Goal: Information Seeking & Learning: Learn about a topic

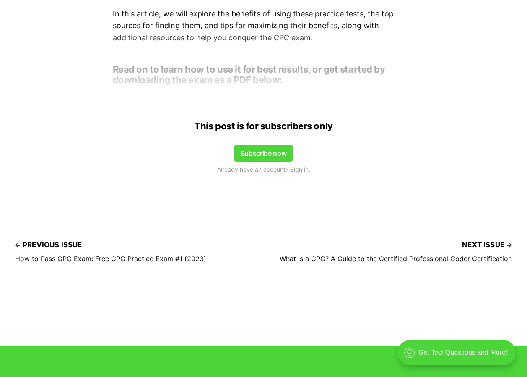
scroll to position [426, 0]
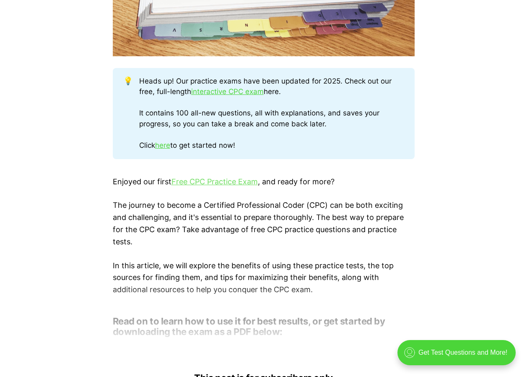
click at [216, 182] on link "Free CPC Practice Exam" at bounding box center [215, 181] width 86 height 9
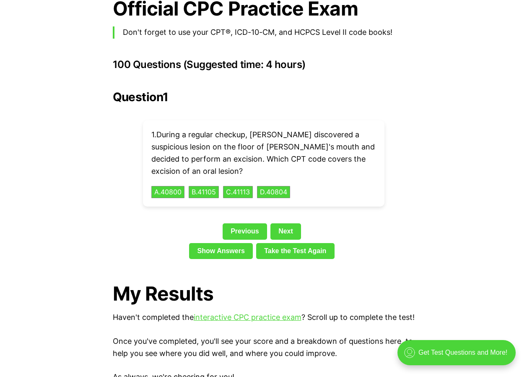
scroll to position [1719, 0]
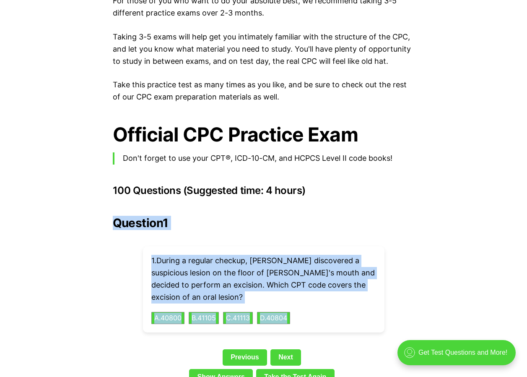
drag, startPoint x: 114, startPoint y: 209, endPoint x: 413, endPoint y: 298, distance: 311.4
click at [413, 298] on div "Question 1 1 . During a regular checkup, [PERSON_NAME] discovered a suspicious …" at bounding box center [264, 302] width 302 height 172
copy div "Question 1 1 . During a regular checkup, [PERSON_NAME] discovered a suspicious …"
click at [233, 265] on p "1 . During a regular checkup, [PERSON_NAME] discovered a suspicious lesion on t…" at bounding box center [263, 279] width 225 height 48
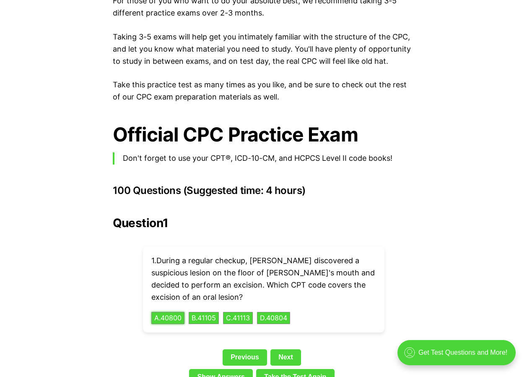
drag, startPoint x: 153, startPoint y: 304, endPoint x: 302, endPoint y: 301, distance: 148.9
click at [302, 301] on div "1 . During a regular checkup, [PERSON_NAME] discovered a suspicious lesion on t…" at bounding box center [264, 289] width 242 height 86
drag, startPoint x: 303, startPoint y: 294, endPoint x: 154, endPoint y: 301, distance: 149.0
click at [154, 301] on div "1 . During a regular checkup, [PERSON_NAME] discovered a suspicious lesion on t…" at bounding box center [264, 289] width 242 height 86
copy div "A . 40800 B . 41105 C . 41113 D . 40804"
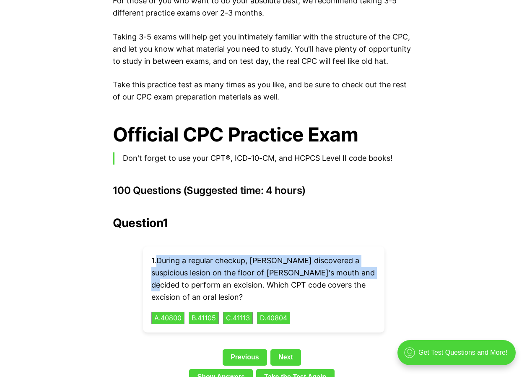
drag, startPoint x: 158, startPoint y: 273, endPoint x: 161, endPoint y: 287, distance: 15.1
click at [161, 287] on p "1 . During a regular checkup, [PERSON_NAME] discovered a suspicious lesion on t…" at bounding box center [263, 279] width 225 height 48
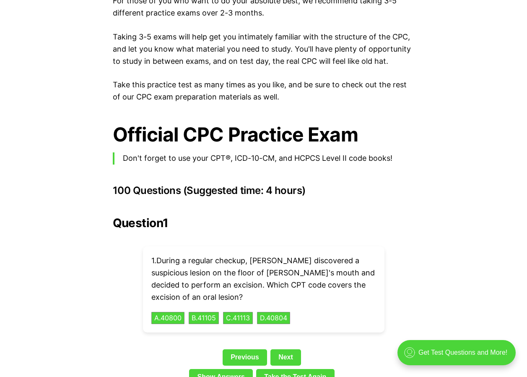
drag, startPoint x: 161, startPoint y: 287, endPoint x: 212, endPoint y: 281, distance: 51.1
click at [212, 281] on p "1 . During a regular checkup, [PERSON_NAME] discovered a suspicious lesion on t…" at bounding box center [263, 279] width 225 height 48
drag, startPoint x: 192, startPoint y: 301, endPoint x: 226, endPoint y: 305, distance: 34.1
click at [226, 305] on div "1 . During a regular checkup, [PERSON_NAME] discovered a suspicious lesion on t…" at bounding box center [264, 289] width 242 height 86
drag, startPoint x: 197, startPoint y: 289, endPoint x: 222, endPoint y: 305, distance: 30.0
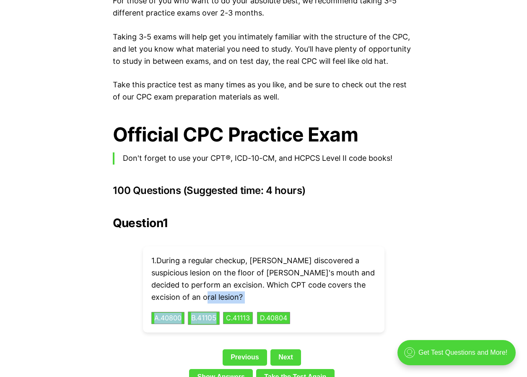
click at [222, 305] on div "1 . During a regular checkup, [PERSON_NAME] discovered a suspicious lesion on t…" at bounding box center [264, 289] width 242 height 86
drag, startPoint x: 222, startPoint y: 305, endPoint x: 216, endPoint y: 284, distance: 22.2
click at [216, 284] on p "1 . During a regular checkup, [PERSON_NAME] discovered a suspicious lesion on t…" at bounding box center [263, 279] width 225 height 48
drag, startPoint x: 225, startPoint y: 305, endPoint x: 260, endPoint y: 302, distance: 34.9
click at [260, 302] on div "1 . During a regular checkup, [PERSON_NAME] discovered a suspicious lesion on t…" at bounding box center [264, 289] width 242 height 86
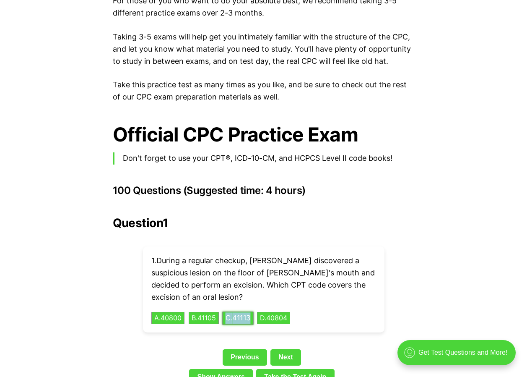
copy button "C . 41113"
click at [316, 287] on p "1 . During a regular checkup, [PERSON_NAME] discovered a suspicious lesion on t…" at bounding box center [263, 279] width 225 height 48
drag, startPoint x: 277, startPoint y: 304, endPoint x: 295, endPoint y: 301, distance: 18.3
click at [291, 311] on button "D . 40804" at bounding box center [273, 317] width 35 height 13
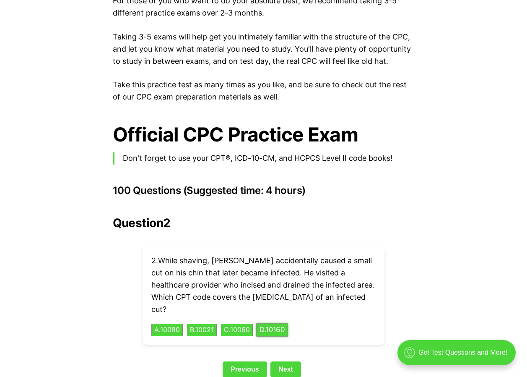
drag, startPoint x: 299, startPoint y: 305, endPoint x: 273, endPoint y: 304, distance: 26.5
click at [273, 323] on button "D . 10160" at bounding box center [272, 329] width 32 height 13
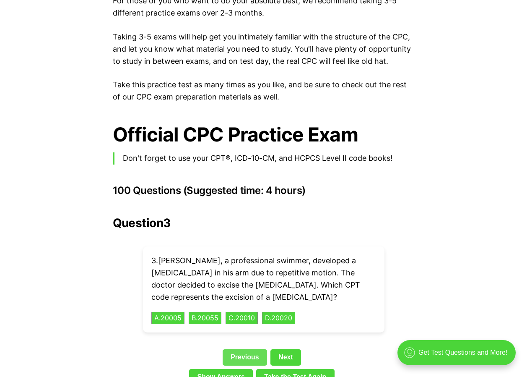
click at [233, 349] on link "Previous" at bounding box center [245, 357] width 44 height 16
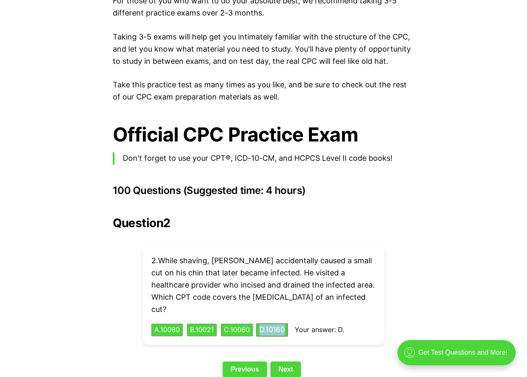
drag, startPoint x: 271, startPoint y: 293, endPoint x: 300, endPoint y: 308, distance: 33.2
click at [300, 308] on div "2 . While shaving, [PERSON_NAME] accidentally caused a small cut on his chin th…" at bounding box center [264, 295] width 242 height 98
drag, startPoint x: 300, startPoint y: 308, endPoint x: 283, endPoint y: 304, distance: 17.7
copy button "D . 10160"
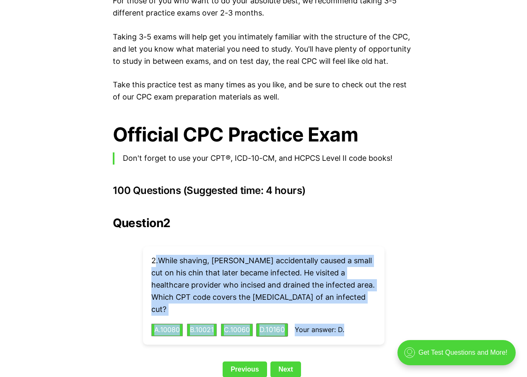
drag, startPoint x: 154, startPoint y: 245, endPoint x: 357, endPoint y: 293, distance: 208.1
click at [357, 293] on div "2 . While shaving, [PERSON_NAME] accidentally caused a small cut on his chin th…" at bounding box center [264, 295] width 242 height 98
click at [153, 255] on p "2 . While shaving, [PERSON_NAME] accidentally caused a small cut on his chin th…" at bounding box center [263, 285] width 225 height 60
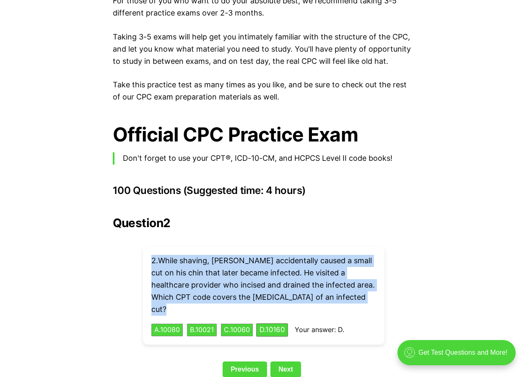
drag, startPoint x: 152, startPoint y: 247, endPoint x: 379, endPoint y: 286, distance: 230.9
click at [379, 286] on div "2 . While shaving, [PERSON_NAME] accidentally caused a small cut on his chin th…" at bounding box center [264, 295] width 242 height 98
drag, startPoint x: 379, startPoint y: 286, endPoint x: 334, endPoint y: 285, distance: 45.3
copy p "2 . While shaving, [PERSON_NAME] accidentally caused a small cut on his chin th…"
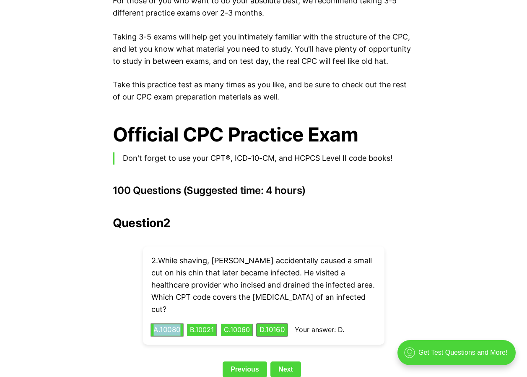
drag, startPoint x: 149, startPoint y: 304, endPoint x: 185, endPoint y: 305, distance: 35.7
click at [185, 305] on div "2 . While shaving, [PERSON_NAME] accidentally caused a small cut on his chin th…" at bounding box center [264, 295] width 242 height 98
drag, startPoint x: 185, startPoint y: 305, endPoint x: 176, endPoint y: 303, distance: 9.4
copy button "A . 10080"
click at [211, 289] on p "2 . While shaving, [PERSON_NAME] accidentally caused a small cut on his chin th…" at bounding box center [263, 285] width 225 height 60
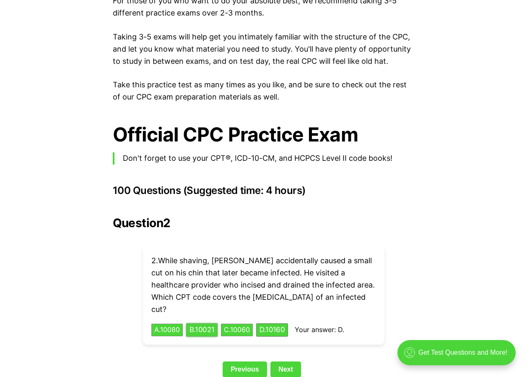
drag, startPoint x: 192, startPoint y: 301, endPoint x: 220, endPoint y: 303, distance: 27.7
click at [218, 323] on button "B . 10021" at bounding box center [201, 329] width 31 height 13
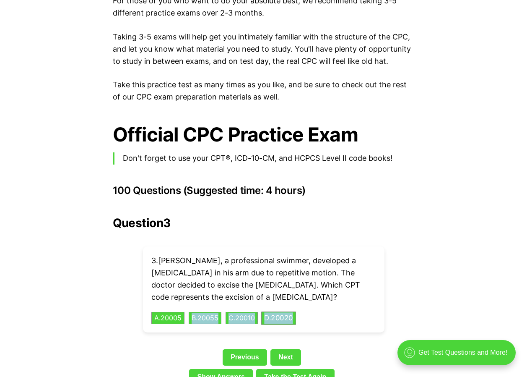
drag, startPoint x: 192, startPoint y: 292, endPoint x: 300, endPoint y: 291, distance: 108.2
click at [300, 291] on div "3 . [PERSON_NAME], a professional swimmer, developed a [MEDICAL_DATA] in his ar…" at bounding box center [264, 289] width 242 height 86
drag, startPoint x: 300, startPoint y: 291, endPoint x: 295, endPoint y: 290, distance: 5.5
copy div "B . 20055 C . 20010 D . 20020"
click at [288, 349] on link "Next" at bounding box center [285, 357] width 31 height 16
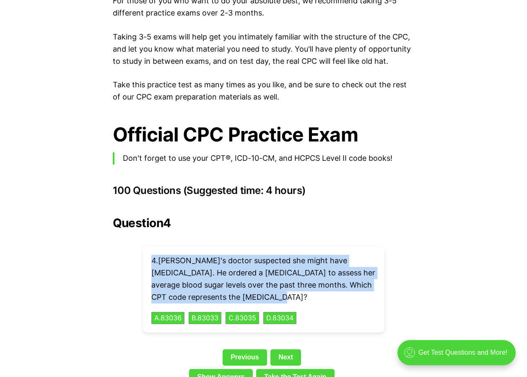
drag, startPoint x: 156, startPoint y: 245, endPoint x: 344, endPoint y: 286, distance: 192.1
click at [344, 286] on p "4 . Ella's doctor suspected she might have [MEDICAL_DATA]. He ordered a [MEDICA…" at bounding box center [263, 279] width 225 height 48
drag, startPoint x: 344, startPoint y: 286, endPoint x: 298, endPoint y: 257, distance: 54.0
copy p "4 . Ella's doctor suspected she might have [MEDICAL_DATA]. He ordered a [MEDICA…"
click at [351, 293] on div "4 . Ella's doctor suspected she might have [MEDICAL_DATA]. He ordered a [MEDICA…" at bounding box center [264, 289] width 242 height 86
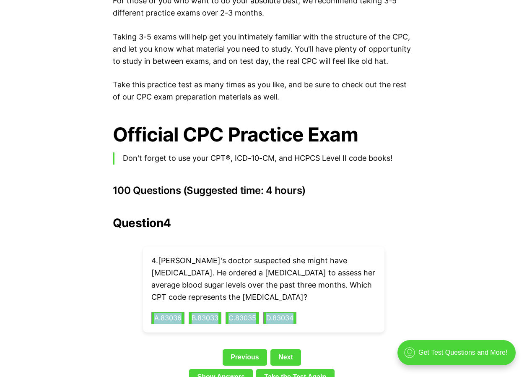
drag, startPoint x: 148, startPoint y: 301, endPoint x: 310, endPoint y: 302, distance: 162.3
click at [310, 302] on div "4 . Ella's doctor suspected she might have [MEDICAL_DATA]. He ordered a [MEDICA…" at bounding box center [264, 289] width 242 height 86
drag, startPoint x: 310, startPoint y: 302, endPoint x: 289, endPoint y: 302, distance: 21.4
copy div "A . 83036 B . 83033 C . 83035 D . 83034"
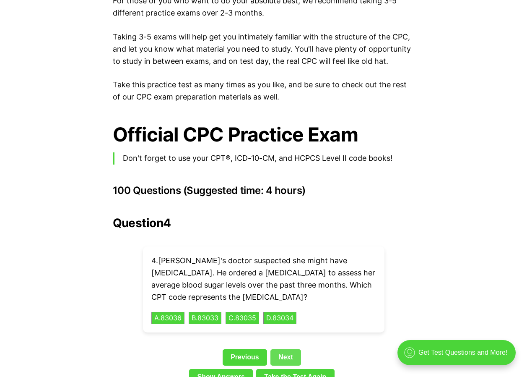
click at [282, 349] on link "Next" at bounding box center [285, 357] width 31 height 16
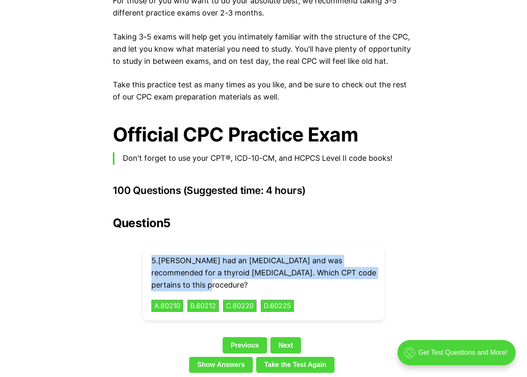
drag, startPoint x: 151, startPoint y: 245, endPoint x: 296, endPoint y: 270, distance: 147.7
click at [296, 270] on p "5 . [PERSON_NAME] had an [MEDICAL_DATA] and was recommended for a thyroid [MEDI…" at bounding box center [263, 273] width 225 height 36
drag, startPoint x: 296, startPoint y: 270, endPoint x: 257, endPoint y: 252, distance: 43.7
copy p "5 . [PERSON_NAME] had an [MEDICAL_DATA] and was recommended for a thyroid [MEDI…"
click at [321, 276] on p "5 . [PERSON_NAME] had an [MEDICAL_DATA] and was recommended for a thyroid [MEDI…" at bounding box center [263, 273] width 225 height 36
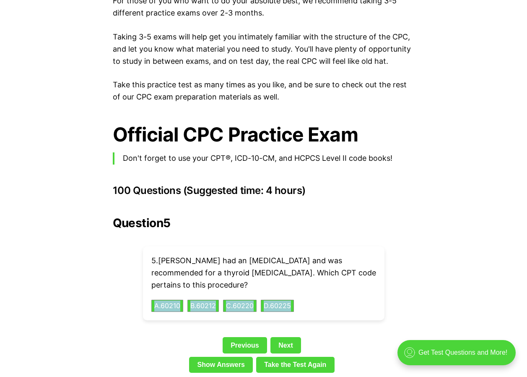
drag, startPoint x: 148, startPoint y: 288, endPoint x: 342, endPoint y: 292, distance: 193.8
click at [342, 292] on div "5 . [PERSON_NAME] had an [MEDICAL_DATA] and was recommended for a thyroid [MEDI…" at bounding box center [264, 283] width 242 height 74
drag, startPoint x: 342, startPoint y: 292, endPoint x: 281, endPoint y: 291, distance: 61.2
click at [314, 321] on div "Question 5 5 . [PERSON_NAME] had an [MEDICAL_DATA] and was recommended for a th…" at bounding box center [264, 296] width 302 height 160
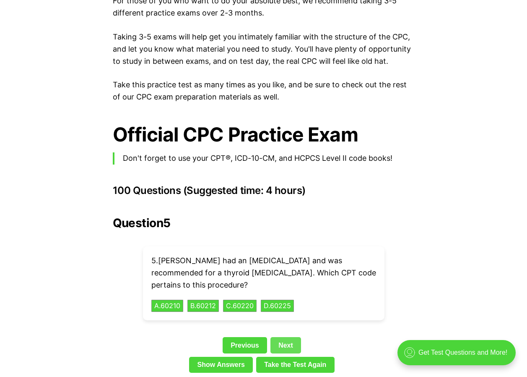
click at [280, 337] on link "Next" at bounding box center [285, 345] width 31 height 16
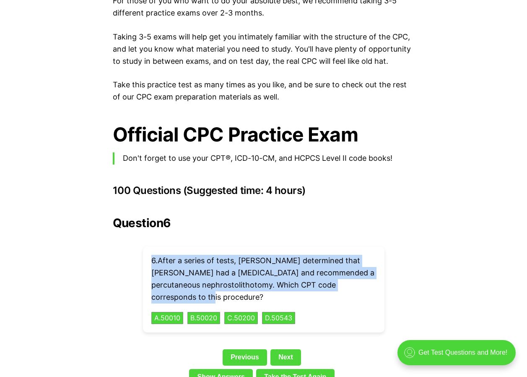
drag, startPoint x: 150, startPoint y: 246, endPoint x: 294, endPoint y: 281, distance: 148.1
click at [294, 281] on div "6 . After a series of tests, [PERSON_NAME] determined that [PERSON_NAME] had a …" at bounding box center [264, 289] width 242 height 86
drag, startPoint x: 294, startPoint y: 281, endPoint x: 286, endPoint y: 252, distance: 29.8
drag, startPoint x: 151, startPoint y: 325, endPoint x: 151, endPoint y: 314, distance: 10.1
click at [151, 324] on div "Question 6 6 . After a series of tests, [PERSON_NAME] determined that [PERSON_N…" at bounding box center [264, 302] width 302 height 172
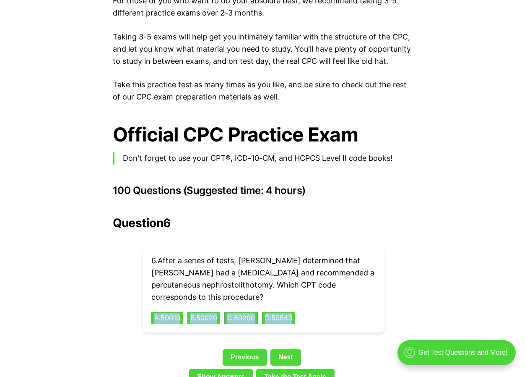
drag, startPoint x: 148, startPoint y: 306, endPoint x: 304, endPoint y: 303, distance: 156.9
click at [304, 303] on div "6 . After a series of tests, [PERSON_NAME] determined that [PERSON_NAME] had a …" at bounding box center [264, 289] width 242 height 86
drag, startPoint x: 304, startPoint y: 303, endPoint x: 295, endPoint y: 305, distance: 9.9
click at [281, 349] on link "Next" at bounding box center [285, 357] width 31 height 16
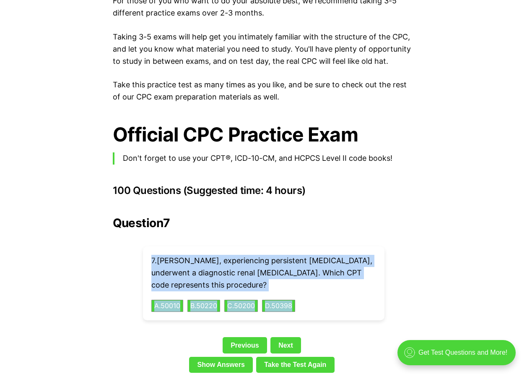
drag, startPoint x: 151, startPoint y: 249, endPoint x: 314, endPoint y: 278, distance: 166.1
click at [314, 278] on div "7 . [PERSON_NAME], experiencing persistent [MEDICAL_DATA], underwent a diagnost…" at bounding box center [264, 283] width 242 height 74
drag, startPoint x: 314, startPoint y: 278, endPoint x: 282, endPoint y: 249, distance: 43.9
click at [368, 295] on div "7 . [PERSON_NAME], experiencing persistent [MEDICAL_DATA], underwent a diagnost…" at bounding box center [264, 283] width 242 height 74
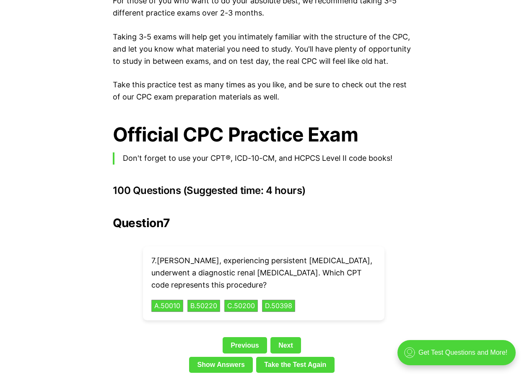
scroll to position [1803, 0]
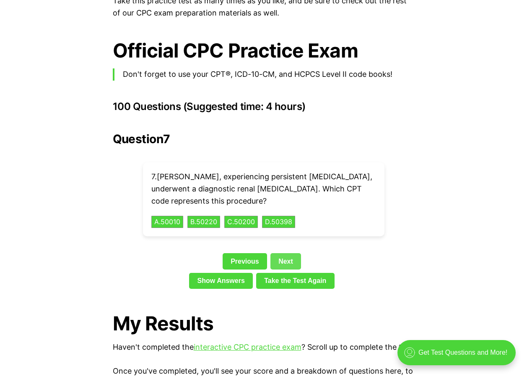
click at [283, 253] on link "Next" at bounding box center [285, 261] width 31 height 16
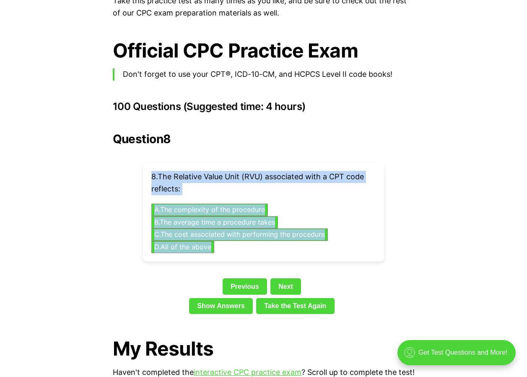
drag, startPoint x: 149, startPoint y: 164, endPoint x: 346, endPoint y: 228, distance: 206.5
click at [346, 228] on div "8 . The Relative Value Unit (RVU) associated with a CPT code reflects: A . The …" at bounding box center [264, 211] width 242 height 99
click at [177, 257] on div "Question 8 8 . The Relative Value Unit (RVU) associated with a CPT code reflect…" at bounding box center [264, 224] width 302 height 185
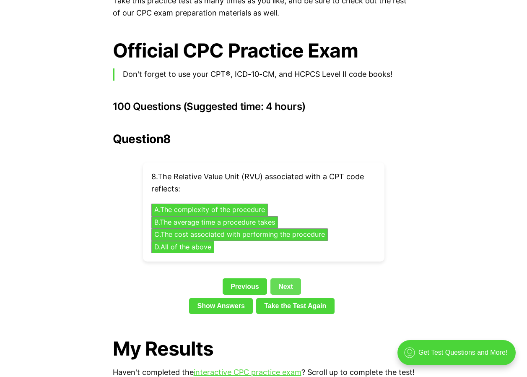
click at [288, 278] on link "Next" at bounding box center [285, 286] width 31 height 16
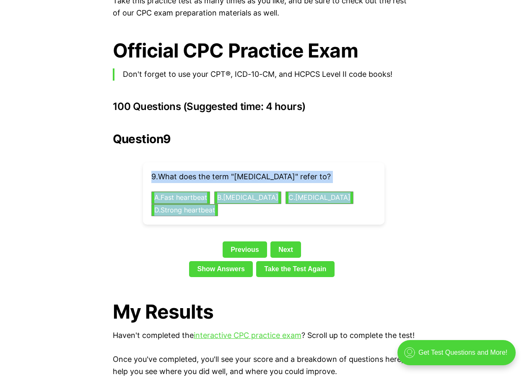
drag, startPoint x: 148, startPoint y: 158, endPoint x: 350, endPoint y: 191, distance: 204.1
click at [350, 191] on div "9 . What does the term "[MEDICAL_DATA]" refer to? A . Fast heartbeat B . [MEDIC…" at bounding box center [264, 193] width 242 height 62
drag, startPoint x: 350, startPoint y: 191, endPoint x: 329, endPoint y: 180, distance: 23.5
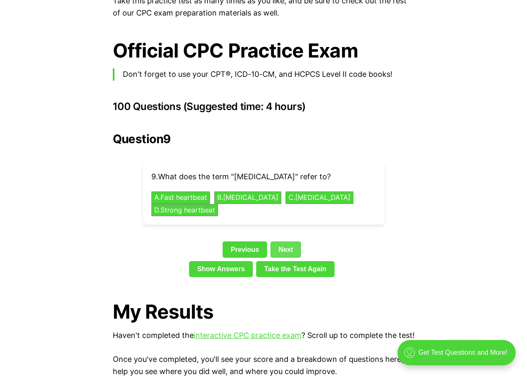
click at [282, 241] on link "Next" at bounding box center [285, 249] width 31 height 16
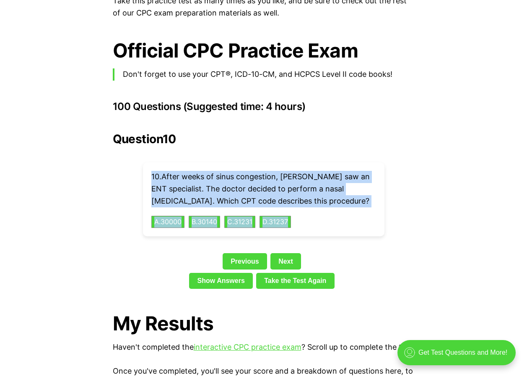
drag, startPoint x: 151, startPoint y: 161, endPoint x: 368, endPoint y: 206, distance: 221.5
click at [368, 206] on div "10 . After weeks of sinus congestion, [PERSON_NAME] saw an ENT specialist. The …" at bounding box center [264, 199] width 242 height 74
drag, startPoint x: 368, startPoint y: 206, endPoint x: 314, endPoint y: 170, distance: 65.0
click at [282, 253] on link "Next" at bounding box center [285, 261] width 31 height 16
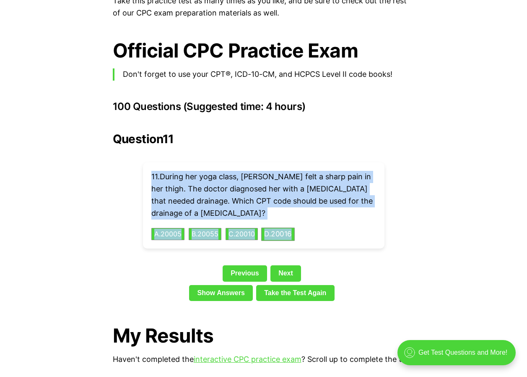
drag, startPoint x: 151, startPoint y: 163, endPoint x: 301, endPoint y: 226, distance: 163.5
click at [301, 226] on div "11 . During her yoga class, [PERSON_NAME] felt a sharp pain in her thigh. The d…" at bounding box center [264, 205] width 242 height 86
drag, startPoint x: 301, startPoint y: 226, endPoint x: 237, endPoint y: 180, distance: 79.1
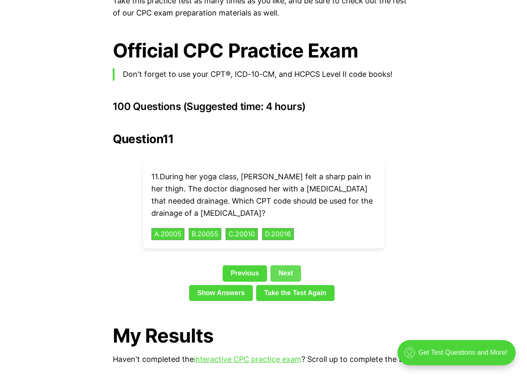
click at [291, 265] on link "Next" at bounding box center [285, 273] width 31 height 16
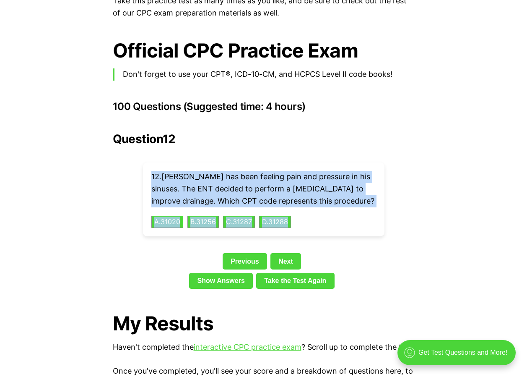
drag, startPoint x: 150, startPoint y: 160, endPoint x: 331, endPoint y: 217, distance: 189.5
click at [331, 217] on div "12 . [PERSON_NAME] has been feeling pain and pressure in his sinuses. The ENT d…" at bounding box center [264, 199] width 242 height 74
drag, startPoint x: 331, startPoint y: 217, endPoint x: 294, endPoint y: 180, distance: 52.5
click at [302, 253] on div "Previous Next" at bounding box center [264, 262] width 302 height 19
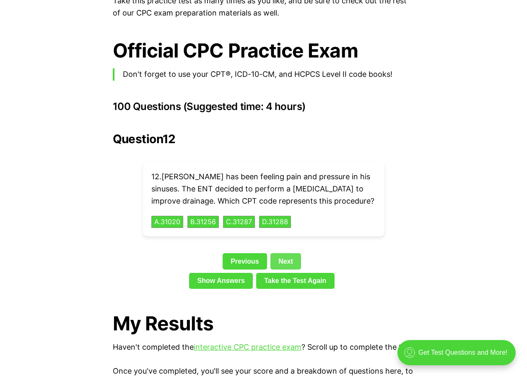
click at [297, 253] on link "Next" at bounding box center [285, 261] width 31 height 16
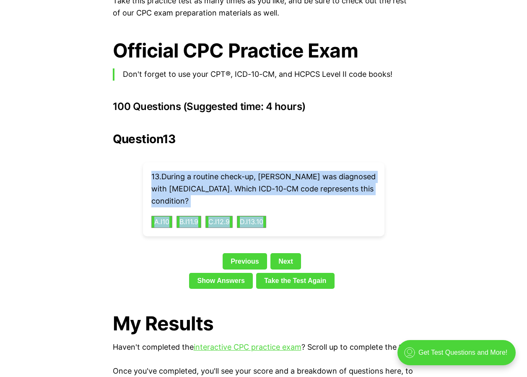
drag, startPoint x: 148, startPoint y: 160, endPoint x: 318, endPoint y: 219, distance: 179.7
click at [318, 219] on div "13 . During a routine check-up, [PERSON_NAME] was diagnosed with [MEDICAL_DATA]…" at bounding box center [264, 199] width 242 height 74
drag, startPoint x: 318, startPoint y: 219, endPoint x: 255, endPoint y: 164, distance: 83.8
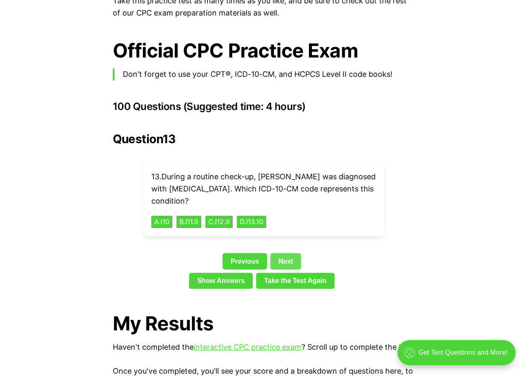
click at [287, 253] on link "Next" at bounding box center [285, 261] width 31 height 16
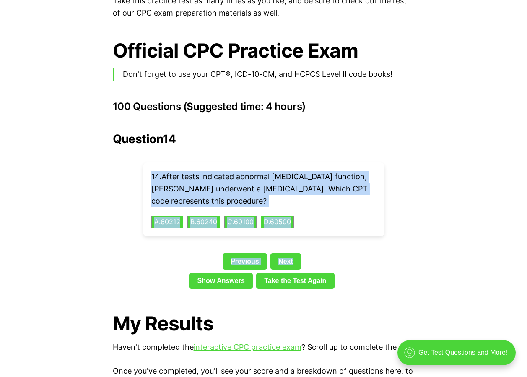
drag, startPoint x: 146, startPoint y: 160, endPoint x: 318, endPoint y: 224, distance: 183.4
click at [318, 224] on div "Question 14 14 . After tests indicated abnormal [MEDICAL_DATA] function, [PERSO…" at bounding box center [264, 212] width 302 height 160
drag, startPoint x: 318, startPoint y: 224, endPoint x: 260, endPoint y: 164, distance: 83.0
drag, startPoint x: 260, startPoint y: 164, endPoint x: 223, endPoint y: 223, distance: 69.2
click at [223, 223] on div "Question 14 14 . After tests indicated abnormal [MEDICAL_DATA] function, [PERSO…" at bounding box center [264, 212] width 302 height 160
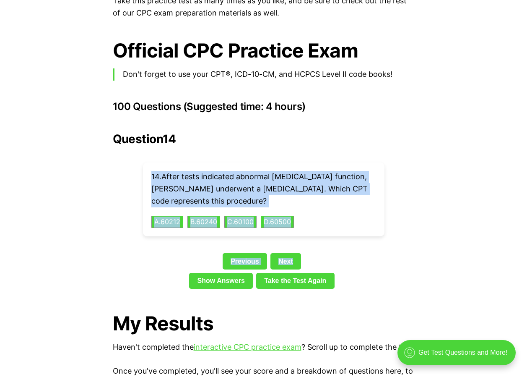
click at [144, 166] on div "14 . After tests indicated abnormal [MEDICAL_DATA] function, [PERSON_NAME] unde…" at bounding box center [264, 199] width 242 height 74
drag, startPoint x: 146, startPoint y: 162, endPoint x: 319, endPoint y: 219, distance: 182.2
click at [319, 219] on div "14 . After tests indicated abnormal [MEDICAL_DATA] function, [PERSON_NAME] unde…" at bounding box center [264, 199] width 242 height 74
drag, startPoint x: 319, startPoint y: 219, endPoint x: 276, endPoint y: 169, distance: 65.7
click at [272, 253] on link "Next" at bounding box center [285, 261] width 31 height 16
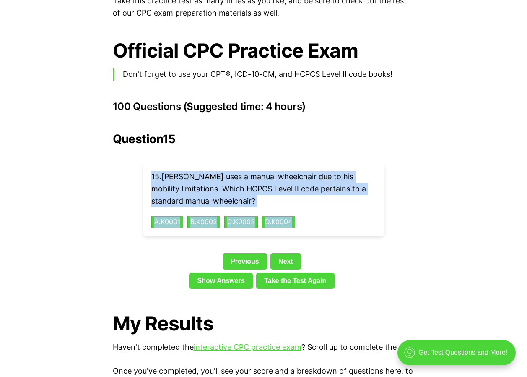
drag, startPoint x: 150, startPoint y: 163, endPoint x: 331, endPoint y: 217, distance: 189.1
click at [331, 217] on div "15 . [PERSON_NAME] uses a manual wheelchair due to his mobility limitations. Wh…" at bounding box center [264, 199] width 242 height 74
drag, startPoint x: 331, startPoint y: 217, endPoint x: 276, endPoint y: 163, distance: 77.1
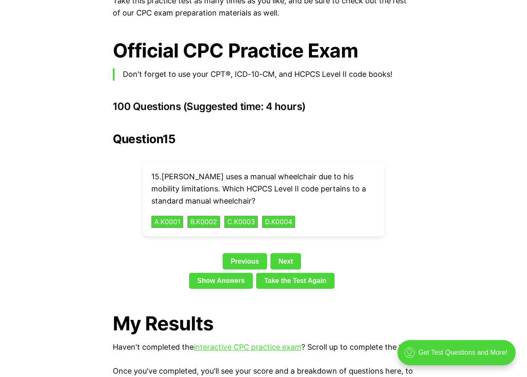
click at [285, 256] on div "Previous Next" at bounding box center [264, 262] width 302 height 19
click at [285, 255] on link "Next" at bounding box center [285, 261] width 31 height 16
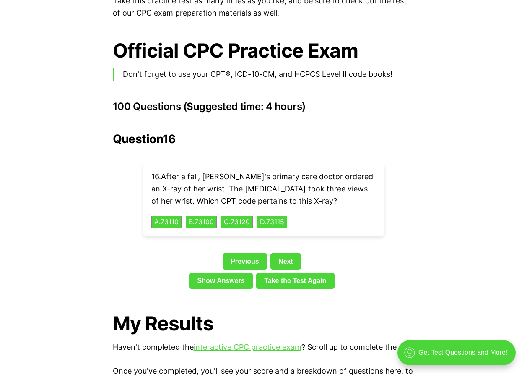
click at [138, 161] on div "Question 16 16 . After a fall, [PERSON_NAME]'s primary care doctor ordered an X…" at bounding box center [264, 212] width 302 height 160
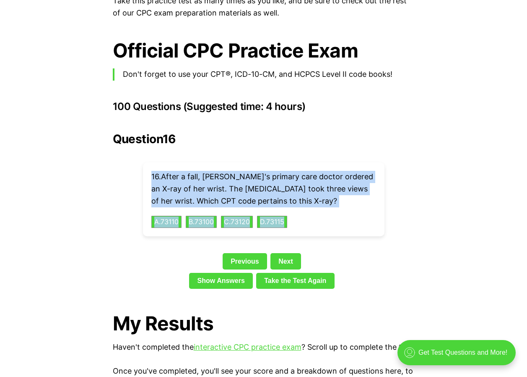
drag, startPoint x: 150, startPoint y: 161, endPoint x: 297, endPoint y: 208, distance: 154.0
click at [297, 208] on div "16 . After a fall, [PERSON_NAME]'s primary care doctor ordered an X-ray of her …" at bounding box center [264, 199] width 242 height 74
drag, startPoint x: 297, startPoint y: 208, endPoint x: 270, endPoint y: 167, distance: 48.1
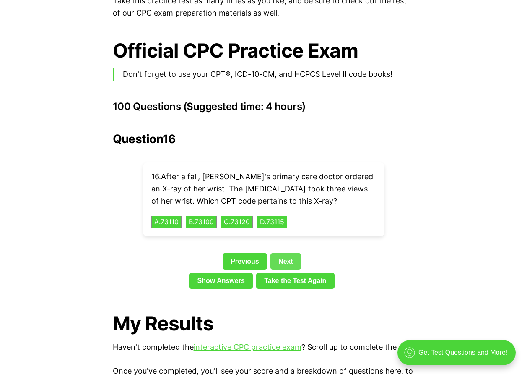
click at [285, 253] on link "Next" at bounding box center [285, 261] width 31 height 16
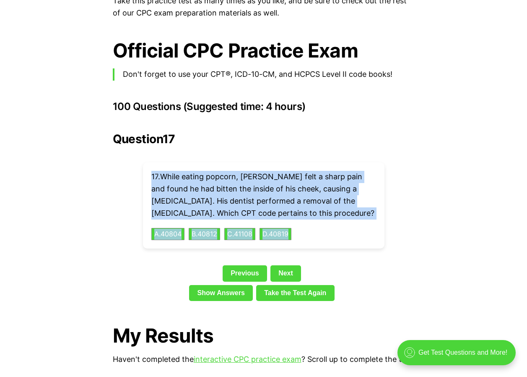
drag, startPoint x: 150, startPoint y: 163, endPoint x: 365, endPoint y: 235, distance: 226.7
click at [365, 235] on div "17 . While eating popcorn, [PERSON_NAME] felt a sharp pain and found he had bit…" at bounding box center [264, 205] width 242 height 86
click at [335, 205] on p "17 . While eating popcorn, [PERSON_NAME] felt a sharp pain and found he had bit…" at bounding box center [263, 195] width 225 height 48
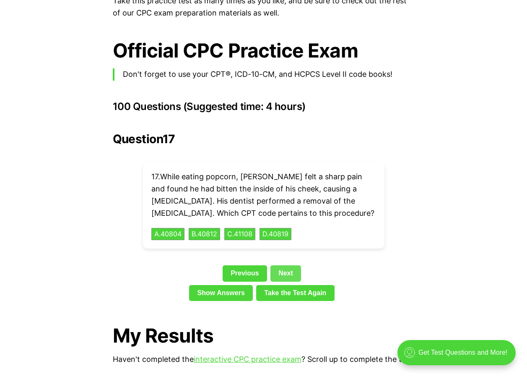
click at [290, 265] on link "Next" at bounding box center [285, 273] width 31 height 16
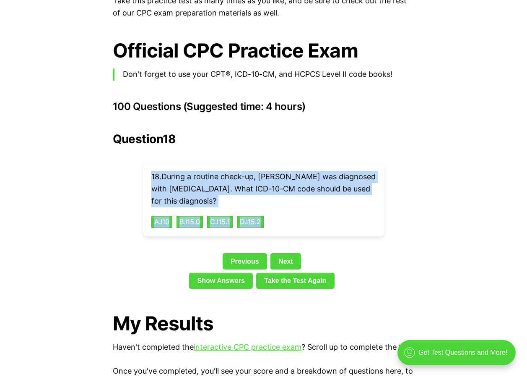
drag, startPoint x: 153, startPoint y: 164, endPoint x: 297, endPoint y: 209, distance: 151.2
click at [297, 209] on div "18 . During a routine check-up, [PERSON_NAME] was diagnosed with [MEDICAL_DATA]…" at bounding box center [264, 199] width 242 height 74
drag, startPoint x: 297, startPoint y: 209, endPoint x: 227, endPoint y: 170, distance: 80.2
click at [200, 312] on h1 "My Results" at bounding box center [264, 323] width 302 height 22
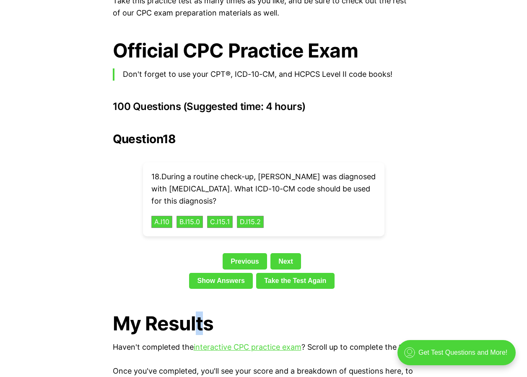
drag, startPoint x: 200, startPoint y: 307, endPoint x: 296, endPoint y: 239, distance: 117.3
click at [296, 239] on div "Question 18 18 . During a routine check-up, [PERSON_NAME] was diagnosed with [M…" at bounding box center [264, 212] width 302 height 160
click at [291, 253] on link "Next" at bounding box center [285, 261] width 31 height 16
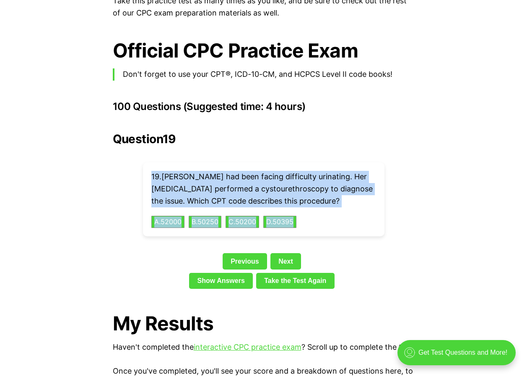
drag, startPoint x: 151, startPoint y: 162, endPoint x: 317, endPoint y: 211, distance: 172.3
click at [317, 211] on div "19 . [PERSON_NAME] had been facing difficulty urinating. Her [MEDICAL_DATA] per…" at bounding box center [264, 199] width 242 height 74
drag, startPoint x: 317, startPoint y: 211, endPoint x: 256, endPoint y: 182, distance: 67.5
click at [275, 253] on link "Next" at bounding box center [285, 261] width 31 height 16
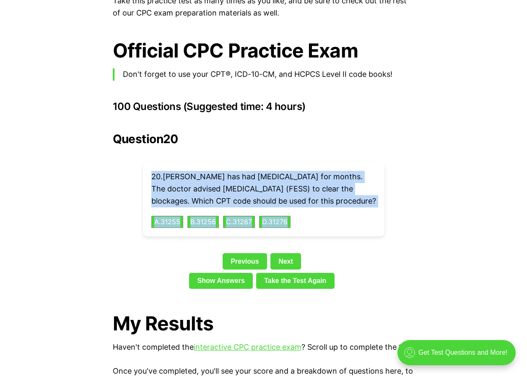
drag, startPoint x: 151, startPoint y: 165, endPoint x: 327, endPoint y: 217, distance: 184.4
click at [327, 217] on div "20 . [PERSON_NAME] has had [MEDICAL_DATA] for months. The doctor advised [MEDIC…" at bounding box center [264, 199] width 242 height 74
click at [340, 236] on div "Question 20 20 . [PERSON_NAME] has had [MEDICAL_DATA] for months. The doctor ad…" at bounding box center [264, 212] width 302 height 160
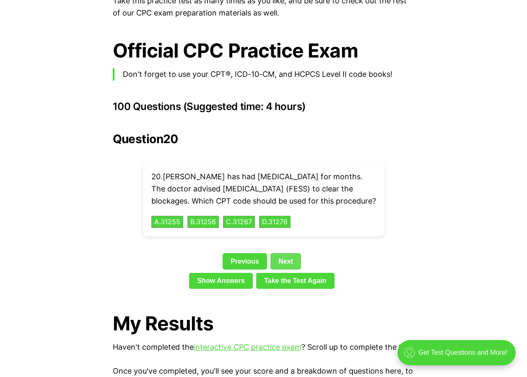
click at [293, 257] on link "Next" at bounding box center [285, 261] width 31 height 16
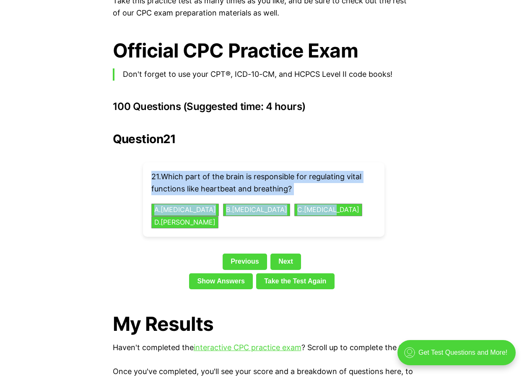
drag, startPoint x: 153, startPoint y: 160, endPoint x: 340, endPoint y: 185, distance: 189.1
click at [340, 185] on div "21 . Which part of the brain is responsible for regulating vital functions like…" at bounding box center [264, 199] width 242 height 74
click at [116, 167] on div "Question 21 21 . Which part of the brain is responsible for regulating vital fu…" at bounding box center [264, 212] width 302 height 160
drag, startPoint x: 151, startPoint y: 163, endPoint x: 402, endPoint y: 217, distance: 256.6
click at [402, 217] on div "Question 21 21 . Which part of the brain is responsible for regulating vital fu…" at bounding box center [264, 212] width 302 height 160
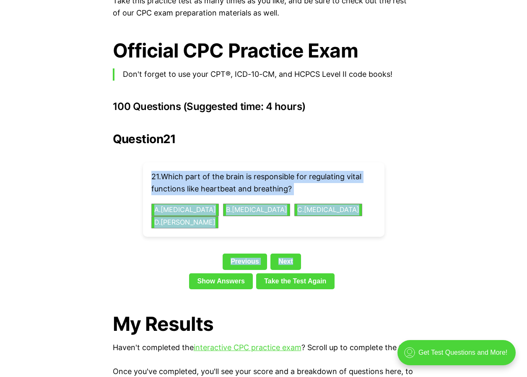
click at [130, 168] on div "Question 21 21 . Which part of the brain is responsible for regulating vital fu…" at bounding box center [264, 212] width 302 height 160
drag, startPoint x: 153, startPoint y: 164, endPoint x: 363, endPoint y: 192, distance: 212.5
click at [363, 192] on div "21 . Which part of the brain is responsible for regulating vital functions like…" at bounding box center [264, 199] width 242 height 74
drag, startPoint x: 363, startPoint y: 192, endPoint x: 335, endPoint y: 166, distance: 38.6
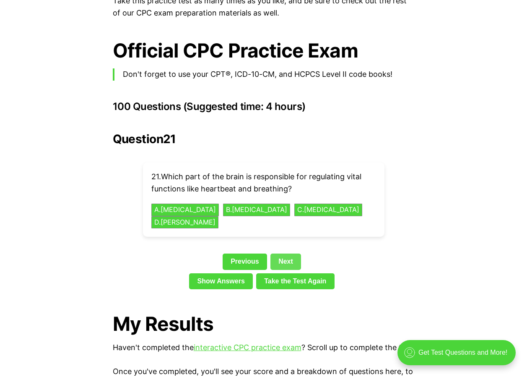
click at [281, 253] on link "Next" at bounding box center [285, 261] width 31 height 16
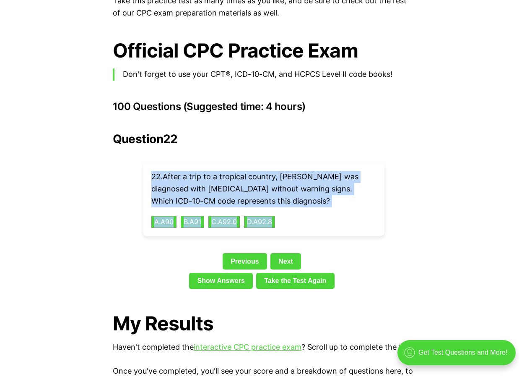
drag, startPoint x: 148, startPoint y: 159, endPoint x: 304, endPoint y: 206, distance: 163.7
click at [304, 206] on div "22 . After a trip to a tropical country, [PERSON_NAME] was diagnosed with [MEDI…" at bounding box center [264, 199] width 242 height 74
drag, startPoint x: 304, startPoint y: 206, endPoint x: 241, endPoint y: 169, distance: 73.4
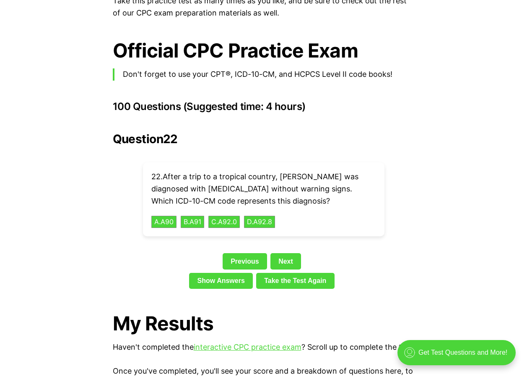
click at [146, 273] on div "Show Answers Take the Test Again" at bounding box center [264, 282] width 302 height 19
click at [278, 253] on link "Next" at bounding box center [285, 261] width 31 height 16
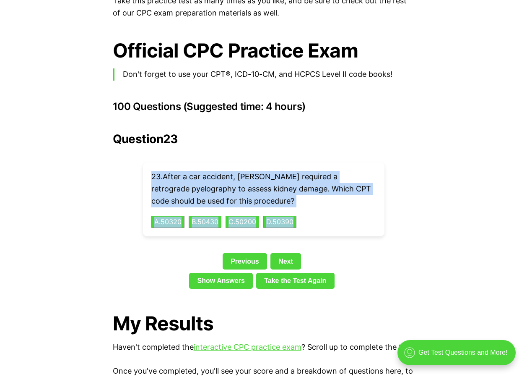
drag, startPoint x: 152, startPoint y: 159, endPoint x: 333, endPoint y: 198, distance: 185.4
click at [333, 198] on div "23 . After a car accident, [PERSON_NAME] required a retrograde pyelography to a…" at bounding box center [264, 199] width 242 height 74
click at [289, 253] on link "Next" at bounding box center [285, 261] width 31 height 16
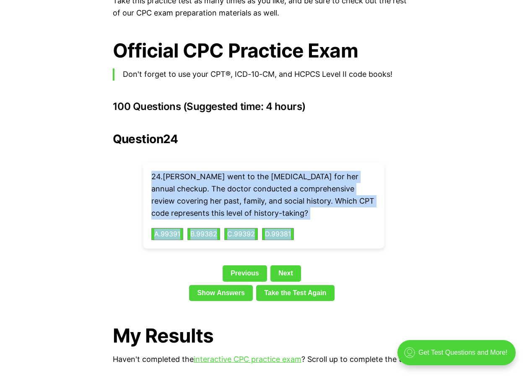
drag, startPoint x: 150, startPoint y: 161, endPoint x: 308, endPoint y: 223, distance: 170.0
click at [308, 223] on div "24 . [PERSON_NAME] went to the [MEDICAL_DATA] for her annual checkup. The docto…" at bounding box center [264, 205] width 242 height 86
drag, startPoint x: 308, startPoint y: 223, endPoint x: 268, endPoint y: 217, distance: 40.0
click at [343, 224] on div "24 . [PERSON_NAME] went to the [MEDICAL_DATA] for her annual checkup. The docto…" at bounding box center [264, 205] width 242 height 86
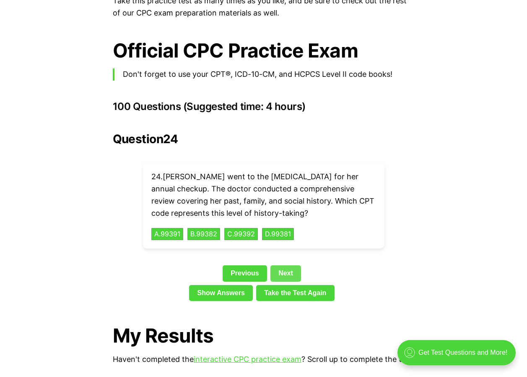
click at [289, 265] on link "Next" at bounding box center [285, 273] width 31 height 16
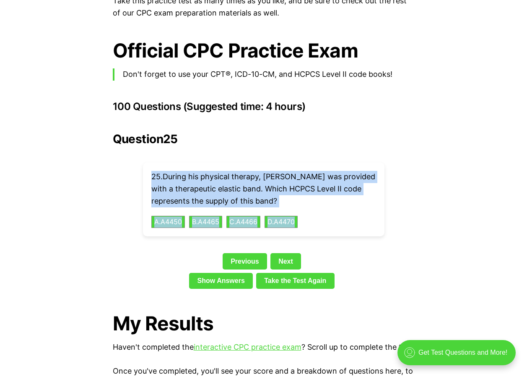
drag, startPoint x: 152, startPoint y: 161, endPoint x: 338, endPoint y: 212, distance: 193.5
click at [338, 212] on div "25 . During his physical therapy, [PERSON_NAME] was provided with a therapeutic…" at bounding box center [264, 199] width 242 height 74
drag, startPoint x: 338, startPoint y: 212, endPoint x: 274, endPoint y: 174, distance: 75.0
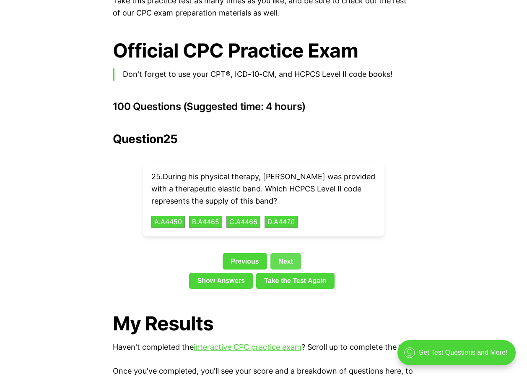
click at [294, 253] on link "Next" at bounding box center [285, 261] width 31 height 16
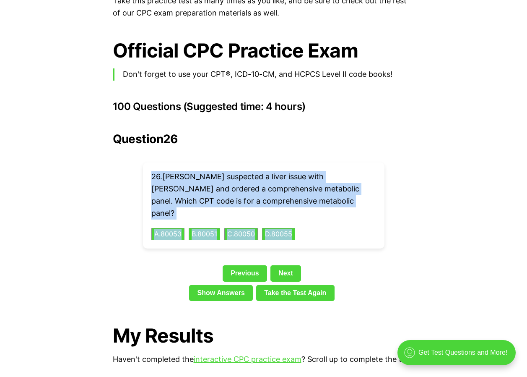
drag, startPoint x: 149, startPoint y: 159, endPoint x: 307, endPoint y: 203, distance: 164.3
click at [307, 203] on div "26 . [PERSON_NAME] suspected a liver issue with [PERSON_NAME] and ordered a com…" at bounding box center [264, 205] width 242 height 86
drag, startPoint x: 307, startPoint y: 203, endPoint x: 244, endPoint y: 181, distance: 67.0
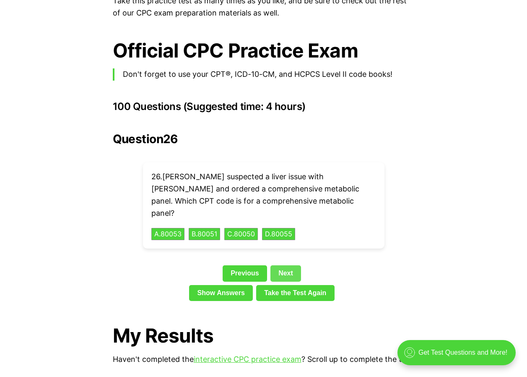
click at [283, 265] on link "Next" at bounding box center [285, 273] width 31 height 16
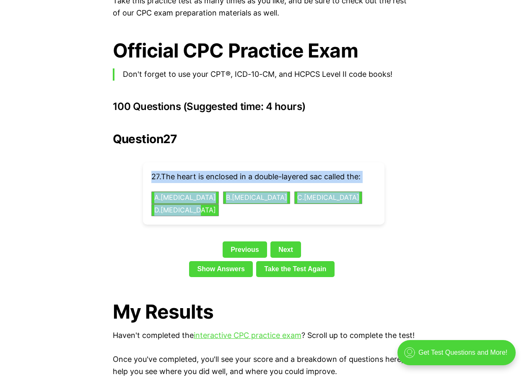
drag, startPoint x: 153, startPoint y: 164, endPoint x: 339, endPoint y: 199, distance: 189.4
click at [339, 199] on div "27 . The heart is enclosed in a double-layered sac called the: A . [MEDICAL_DAT…" at bounding box center [264, 193] width 242 height 62
drag, startPoint x: 339, startPoint y: 199, endPoint x: 307, endPoint y: 163, distance: 48.1
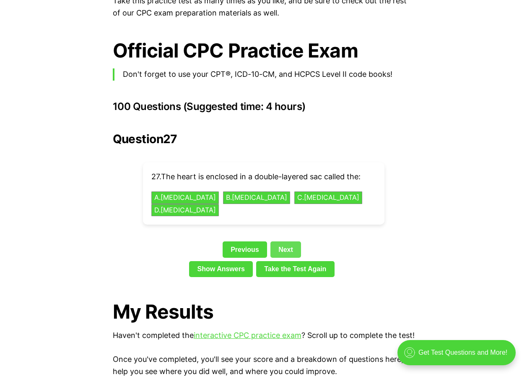
click at [286, 241] on link "Next" at bounding box center [285, 249] width 31 height 16
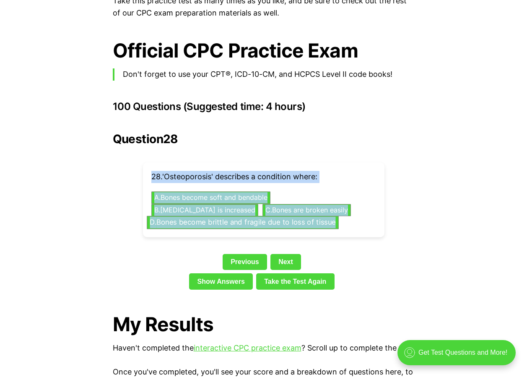
drag, startPoint x: 152, startPoint y: 164, endPoint x: 338, endPoint y: 213, distance: 191.7
click at [338, 213] on div "28 . 'Osteoporosis' describes a condition where: A . Bones become soft and bend…" at bounding box center [264, 199] width 242 height 75
drag, startPoint x: 338, startPoint y: 213, endPoint x: 319, endPoint y: 210, distance: 18.6
click at [294, 254] on link "Next" at bounding box center [285, 262] width 31 height 16
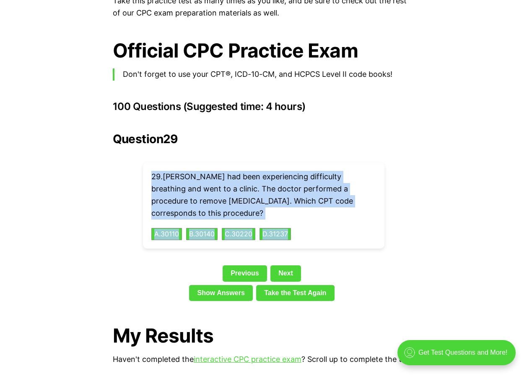
drag, startPoint x: 149, startPoint y: 158, endPoint x: 312, endPoint y: 209, distance: 171.0
click at [312, 209] on div "29 . [PERSON_NAME] had been experiencing difficulty breathing and went to a cli…" at bounding box center [264, 205] width 242 height 86
drag, startPoint x: 312, startPoint y: 209, endPoint x: 265, endPoint y: 174, distance: 59.4
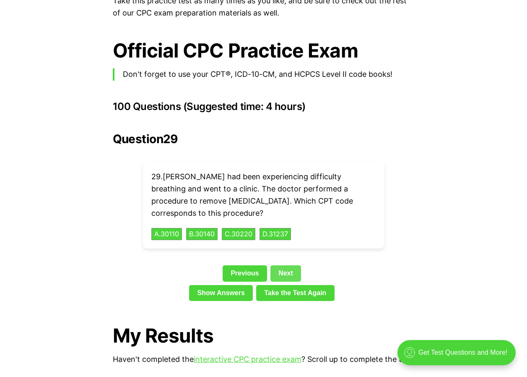
click at [277, 265] on link "Next" at bounding box center [285, 273] width 31 height 16
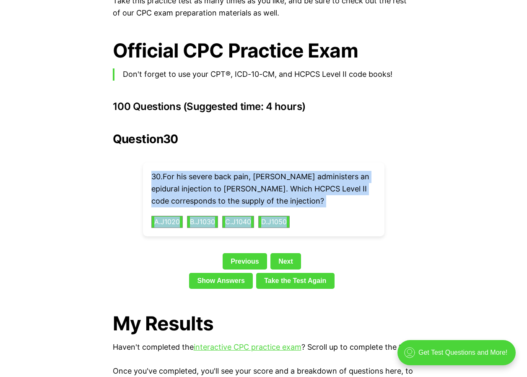
drag, startPoint x: 151, startPoint y: 162, endPoint x: 308, endPoint y: 206, distance: 162.9
click at [308, 206] on div "30 . For his severe back pain, [PERSON_NAME] administers an epidural injection …" at bounding box center [264, 199] width 242 height 74
drag, startPoint x: 308, startPoint y: 206, endPoint x: 266, endPoint y: 177, distance: 50.6
click at [286, 253] on link "Next" at bounding box center [285, 261] width 31 height 16
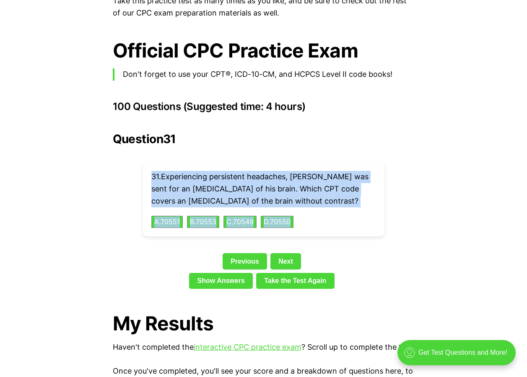
drag, startPoint x: 152, startPoint y: 160, endPoint x: 310, endPoint y: 202, distance: 163.9
click at [310, 202] on div "31 . Experiencing persistent headaches, [PERSON_NAME] was sent for an [MEDICAL_…" at bounding box center [264, 199] width 242 height 74
drag, startPoint x: 310, startPoint y: 202, endPoint x: 295, endPoint y: 177, distance: 29.3
click at [288, 253] on link "Next" at bounding box center [285, 261] width 31 height 16
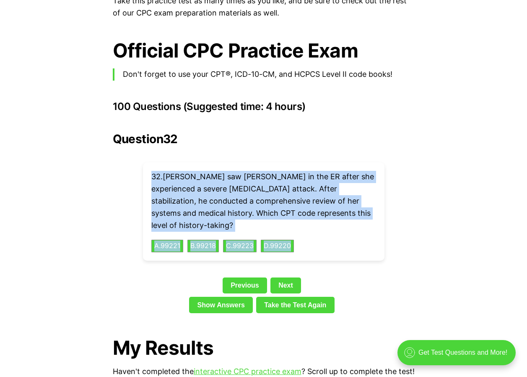
drag, startPoint x: 150, startPoint y: 161, endPoint x: 310, endPoint y: 225, distance: 172.7
click at [310, 225] on div "32 . [PERSON_NAME] saw [PERSON_NAME] in the ER after she experienced a severe […" at bounding box center [264, 211] width 242 height 98
drag, startPoint x: 310, startPoint y: 224, endPoint x: 239, endPoint y: 171, distance: 89.1
click at [288, 277] on link "Next" at bounding box center [285, 285] width 31 height 16
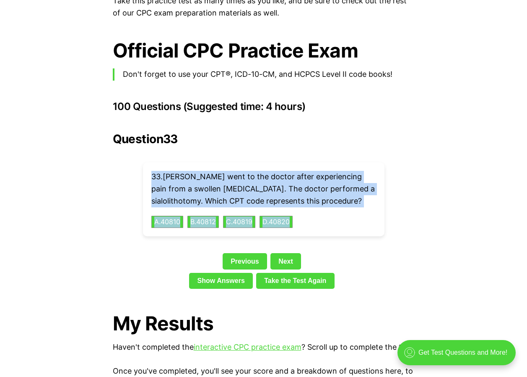
drag, startPoint x: 153, startPoint y: 160, endPoint x: 312, endPoint y: 211, distance: 167.5
click at [314, 213] on div "33 . [PERSON_NAME] went to the doctor after experiencing pain from a swollen [M…" at bounding box center [264, 199] width 242 height 74
drag, startPoint x: 312, startPoint y: 211, endPoint x: 272, endPoint y: 179, distance: 51.3
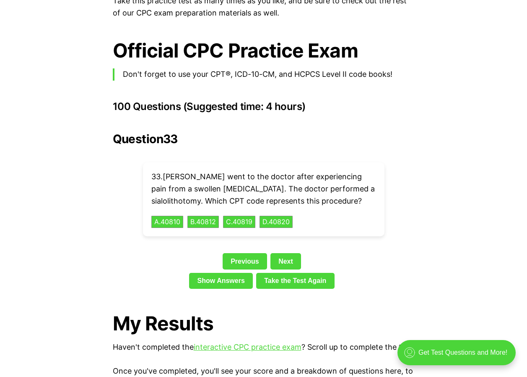
click at [282, 236] on div "Question 33 33 . [PERSON_NAME] went to the doctor after experiencing pain from …" at bounding box center [264, 212] width 302 height 160
click at [285, 253] on link "Next" at bounding box center [285, 261] width 31 height 16
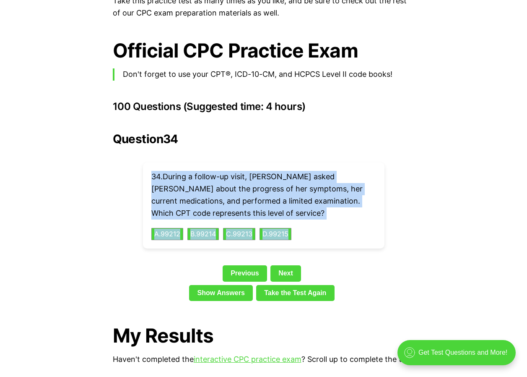
drag, startPoint x: 152, startPoint y: 159, endPoint x: 312, endPoint y: 212, distance: 168.3
click at [312, 212] on div "34 . During a follow-up visit, [PERSON_NAME] asked [PERSON_NAME] about the prog…" at bounding box center [264, 205] width 242 height 86
drag, startPoint x: 312, startPoint y: 212, endPoint x: 288, endPoint y: 173, distance: 45.9
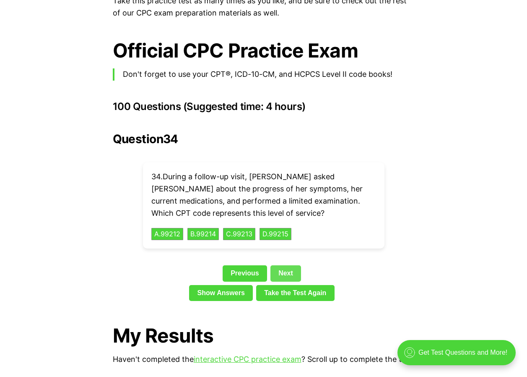
click at [295, 265] on link "Next" at bounding box center [285, 273] width 31 height 16
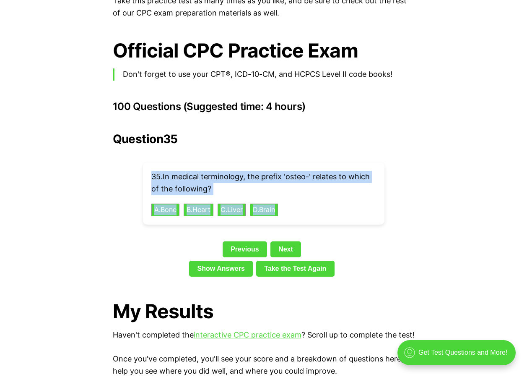
drag, startPoint x: 153, startPoint y: 162, endPoint x: 331, endPoint y: 197, distance: 181.6
click at [331, 197] on div "35 . In medical terminology, the prefix 'osteo-' relates to which of the follow…" at bounding box center [264, 193] width 242 height 62
drag, startPoint x: 331, startPoint y: 197, endPoint x: 281, endPoint y: 163, distance: 61.1
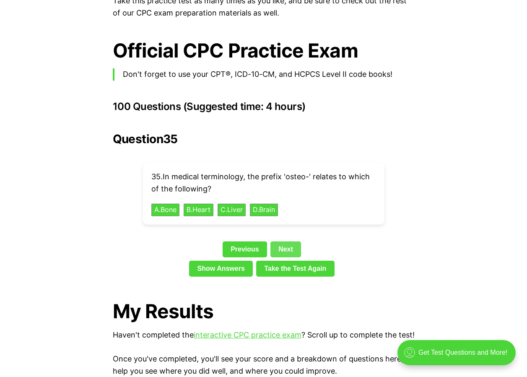
click at [284, 241] on link "Next" at bounding box center [285, 249] width 31 height 16
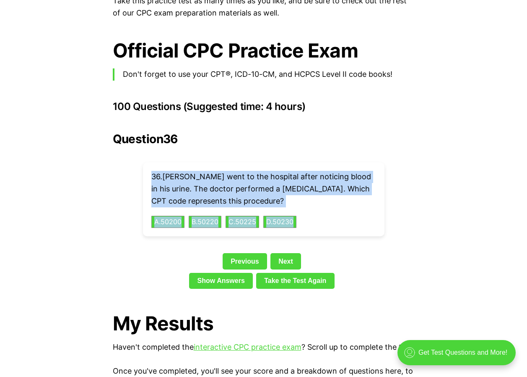
drag, startPoint x: 150, startPoint y: 161, endPoint x: 306, endPoint y: 203, distance: 161.6
click at [306, 203] on div "36 . [PERSON_NAME] went to the hospital after noticing blood in his urine. The …" at bounding box center [264, 199] width 242 height 74
drag, startPoint x: 306, startPoint y: 203, endPoint x: 294, endPoint y: 169, distance: 36.5
click at [284, 253] on link "Next" at bounding box center [285, 261] width 31 height 16
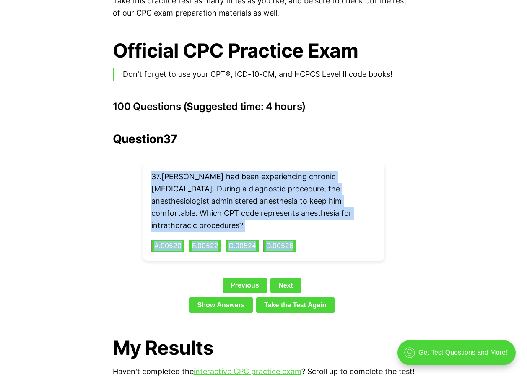
drag, startPoint x: 148, startPoint y: 166, endPoint x: 291, endPoint y: 228, distance: 155.9
click at [291, 228] on div "37 . [PERSON_NAME] had been experiencing chronic [MEDICAL_DATA]. During a diagn…" at bounding box center [264, 211] width 242 height 98
drag, startPoint x: 291, startPoint y: 228, endPoint x: 290, endPoint y: 180, distance: 47.8
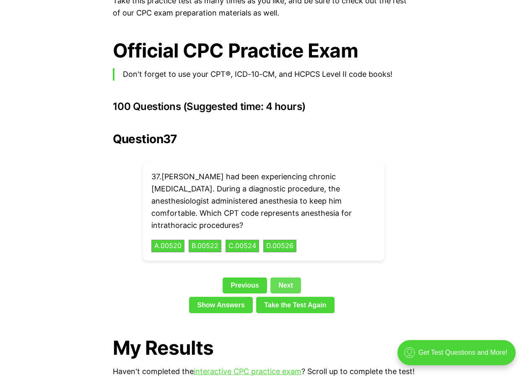
click at [286, 277] on link "Next" at bounding box center [285, 285] width 31 height 16
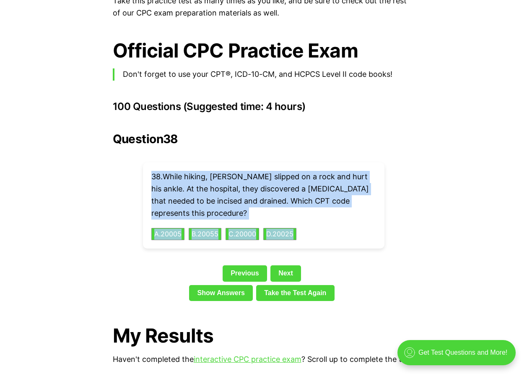
drag, startPoint x: 148, startPoint y: 161, endPoint x: 307, endPoint y: 225, distance: 171.5
click at [307, 225] on div "38 . While hiking, [PERSON_NAME] slipped on a rock and hurt his ankle. At the h…" at bounding box center [264, 205] width 242 height 86
drag, startPoint x: 307, startPoint y: 224, endPoint x: 287, endPoint y: 175, distance: 53.0
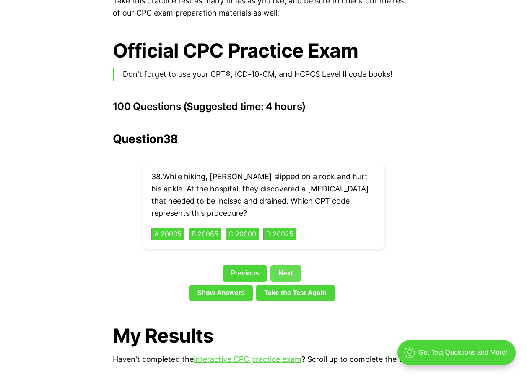
click at [291, 265] on link "Next" at bounding box center [285, 273] width 31 height 16
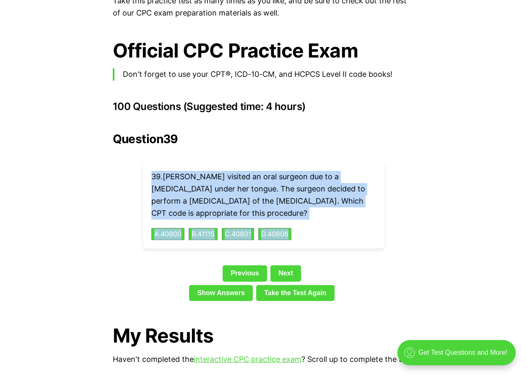
drag, startPoint x: 151, startPoint y: 161, endPoint x: 296, endPoint y: 218, distance: 155.7
click at [296, 218] on div "39 . [PERSON_NAME] visited an oral surgeon due to a [MEDICAL_DATA] under her to…" at bounding box center [264, 205] width 242 height 86
drag, startPoint x: 296, startPoint y: 218, endPoint x: 247, endPoint y: 167, distance: 71.2
click at [247, 171] on p "39 . [PERSON_NAME] visited an oral surgeon due to a [MEDICAL_DATA] under her to…" at bounding box center [263, 195] width 225 height 48
drag, startPoint x: 150, startPoint y: 162, endPoint x: 304, endPoint y: 200, distance: 158.0
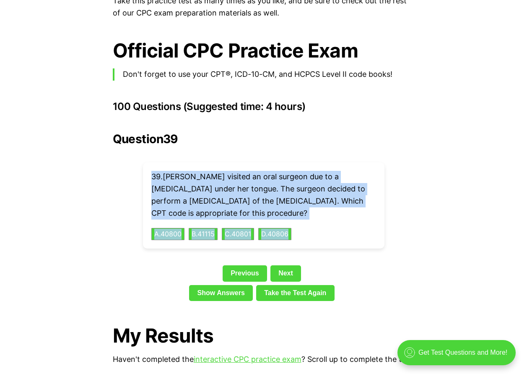
click at [307, 201] on div "39 . [PERSON_NAME] visited an oral surgeon due to a [MEDICAL_DATA] under her to…" at bounding box center [264, 205] width 242 height 86
drag, startPoint x: 304, startPoint y: 200, endPoint x: 285, endPoint y: 178, distance: 28.8
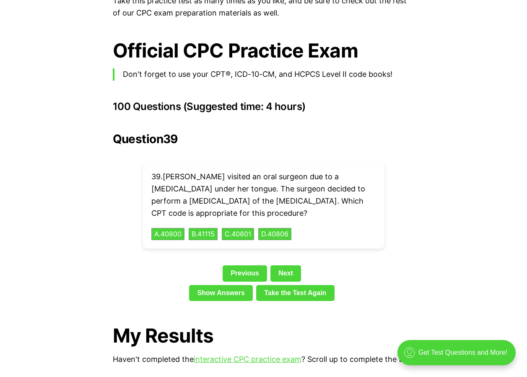
click at [281, 238] on div "Question 39 39 . [PERSON_NAME] visited an oral surgeon due to a [MEDICAL_DATA] …" at bounding box center [264, 218] width 302 height 172
click at [282, 265] on link "Next" at bounding box center [285, 273] width 31 height 16
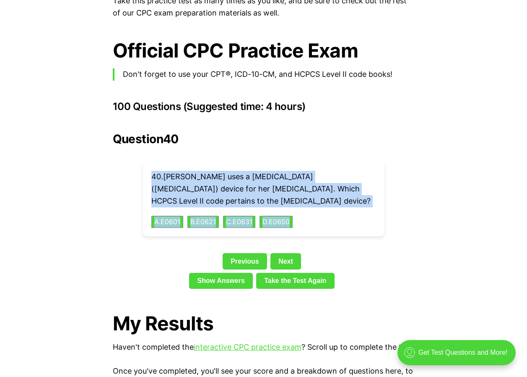
drag, startPoint x: 151, startPoint y: 159, endPoint x: 312, endPoint y: 202, distance: 167.1
click at [312, 202] on div "40 . [PERSON_NAME] uses a [MEDICAL_DATA] ([MEDICAL_DATA]) device for her [MEDIC…" at bounding box center [264, 199] width 242 height 74
drag, startPoint x: 312, startPoint y: 202, endPoint x: 283, endPoint y: 165, distance: 47.4
click at [287, 253] on link "Next" at bounding box center [285, 261] width 31 height 16
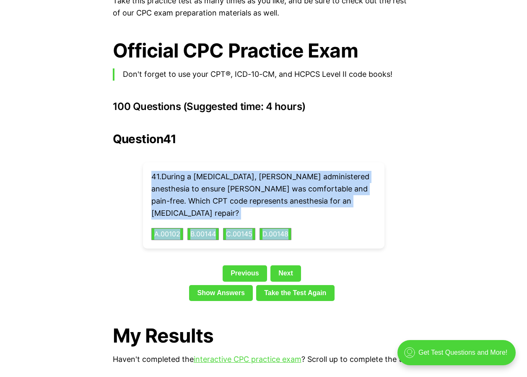
drag, startPoint x: 157, startPoint y: 163, endPoint x: 306, endPoint y: 204, distance: 154.3
click at [306, 204] on div "41 . During a [MEDICAL_DATA], [PERSON_NAME] administered anesthesia to ensure […" at bounding box center [264, 205] width 242 height 86
drag, startPoint x: 306, startPoint y: 204, endPoint x: 289, endPoint y: 168, distance: 39.4
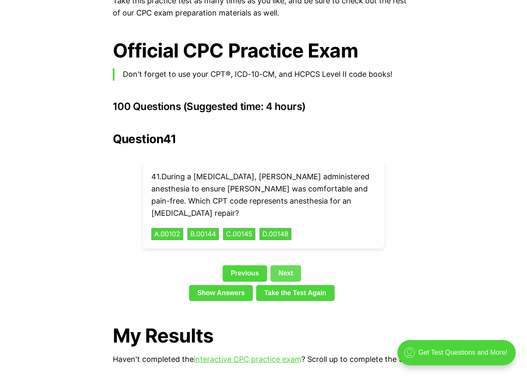
click at [279, 265] on link "Next" at bounding box center [285, 273] width 31 height 16
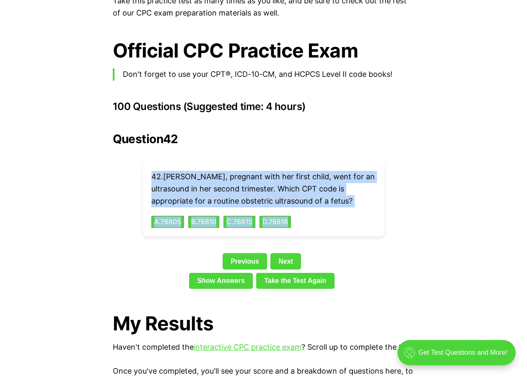
drag, startPoint x: 150, startPoint y: 161, endPoint x: 291, endPoint y: 200, distance: 146.8
click at [297, 206] on div "42 . [PERSON_NAME], pregnant with her first child, went for an ultrasound in he…" at bounding box center [264, 199] width 242 height 74
drag, startPoint x: 291, startPoint y: 200, endPoint x: 226, endPoint y: 161, distance: 76.6
click at [282, 253] on link "Next" at bounding box center [285, 261] width 31 height 16
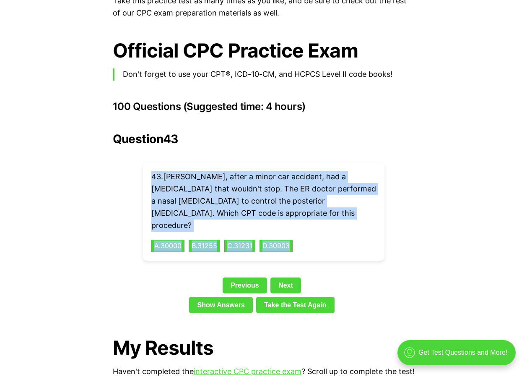
drag, startPoint x: 152, startPoint y: 164, endPoint x: 351, endPoint y: 235, distance: 211.4
click at [351, 235] on div "43 . [PERSON_NAME], after a minor car accident, had a [MEDICAL_DATA] that would…" at bounding box center [264, 211] width 242 height 98
click at [296, 277] on link "Next" at bounding box center [285, 285] width 31 height 16
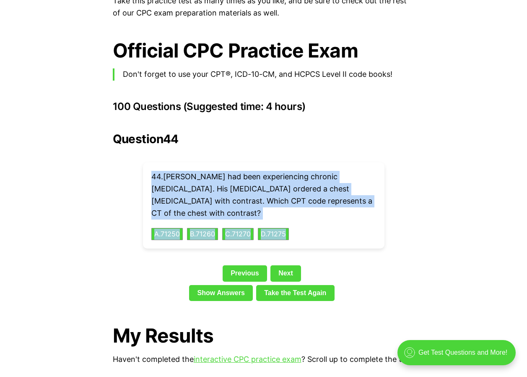
drag, startPoint x: 151, startPoint y: 164, endPoint x: 330, endPoint y: 207, distance: 184.5
click at [330, 207] on div "44 . [PERSON_NAME] had been experiencing chronic [MEDICAL_DATA]. His [MEDICAL_D…" at bounding box center [264, 205] width 242 height 86
drag, startPoint x: 330, startPoint y: 207, endPoint x: 278, endPoint y: 172, distance: 63.0
click at [280, 265] on link "Next" at bounding box center [285, 273] width 31 height 16
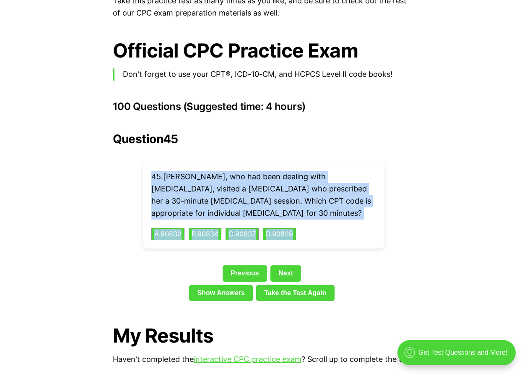
drag, startPoint x: 152, startPoint y: 161, endPoint x: 333, endPoint y: 222, distance: 190.7
click at [333, 222] on div "45 . [PERSON_NAME], who had been dealing with [MEDICAL_DATA], visited a [MEDICA…" at bounding box center [264, 205] width 242 height 86
drag, startPoint x: 333, startPoint y: 222, endPoint x: 274, endPoint y: 167, distance: 80.1
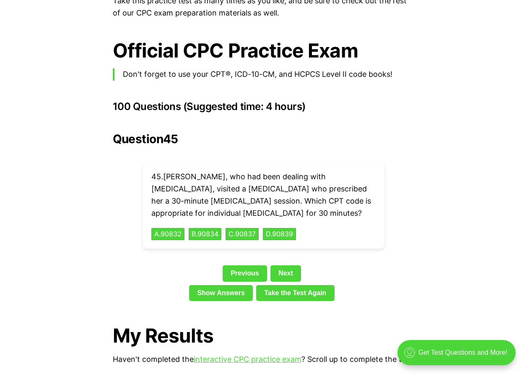
click at [301, 265] on div "Previous Next" at bounding box center [264, 274] width 302 height 19
click at [284, 265] on link "Next" at bounding box center [285, 273] width 31 height 16
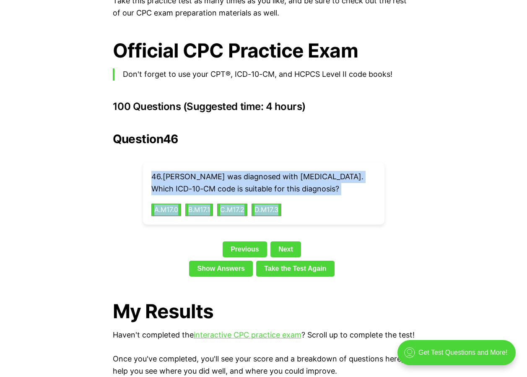
drag, startPoint x: 151, startPoint y: 161, endPoint x: 302, endPoint y: 194, distance: 155.0
click at [302, 194] on div "46 . [PERSON_NAME] was diagnosed with [MEDICAL_DATA]. Which ICD-10-CM code is s…" at bounding box center [264, 193] width 242 height 62
drag, startPoint x: 302, startPoint y: 194, endPoint x: 263, endPoint y: 168, distance: 46.5
click at [285, 241] on link "Next" at bounding box center [285, 249] width 31 height 16
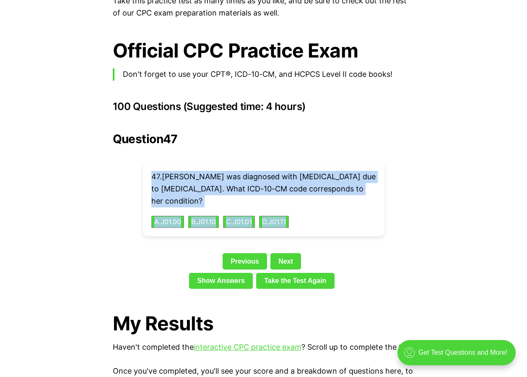
drag, startPoint x: 153, startPoint y: 162, endPoint x: 325, endPoint y: 219, distance: 181.5
click at [325, 219] on div "47 . [PERSON_NAME] was diagnosed with [MEDICAL_DATA] due to [MEDICAL_DATA]. Wha…" at bounding box center [264, 199] width 242 height 74
drag, startPoint x: 325, startPoint y: 219, endPoint x: 230, endPoint y: 177, distance: 104.6
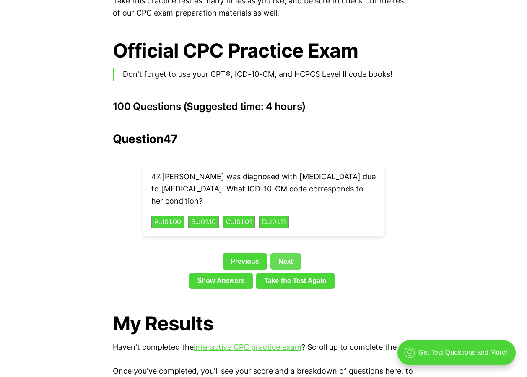
click at [283, 253] on link "Next" at bounding box center [285, 261] width 31 height 16
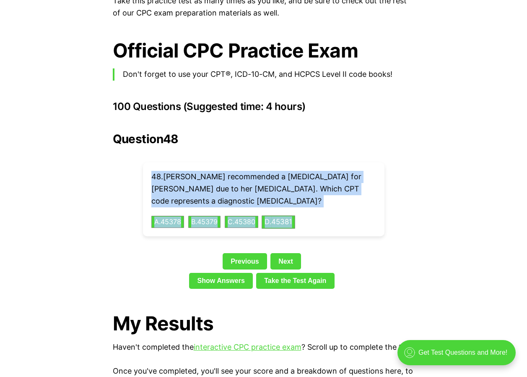
drag, startPoint x: 151, startPoint y: 159, endPoint x: 302, endPoint y: 211, distance: 159.3
click at [302, 211] on div "48 . [PERSON_NAME] recommended a [MEDICAL_DATA] for [PERSON_NAME] due to her [M…" at bounding box center [264, 199] width 242 height 74
drag, startPoint x: 302, startPoint y: 211, endPoint x: 241, endPoint y: 168, distance: 74.7
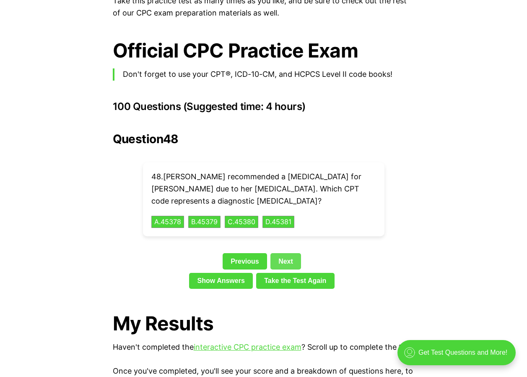
click at [294, 253] on link "Next" at bounding box center [285, 261] width 31 height 16
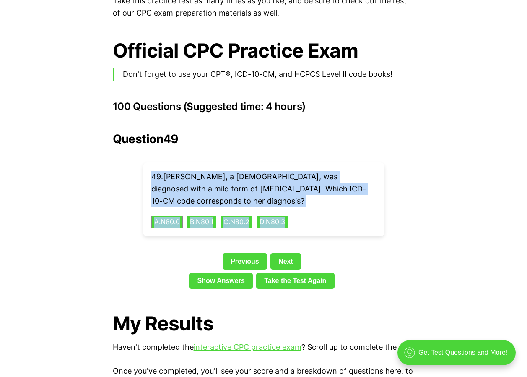
drag, startPoint x: 152, startPoint y: 162, endPoint x: 338, endPoint y: 202, distance: 190.4
click at [338, 202] on div "49 . [PERSON_NAME], a [DEMOGRAPHIC_DATA], was diagnosed with a mild form of [ME…" at bounding box center [264, 199] width 242 height 74
drag, startPoint x: 338, startPoint y: 202, endPoint x: 267, endPoint y: 172, distance: 77.4
click at [292, 253] on link "Next" at bounding box center [285, 261] width 31 height 16
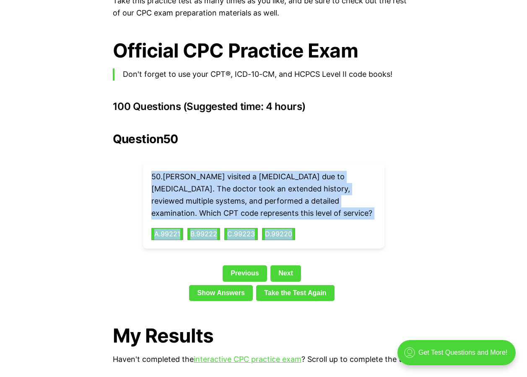
drag, startPoint x: 143, startPoint y: 159, endPoint x: 333, endPoint y: 212, distance: 196.5
click at [333, 212] on div "50 . [PERSON_NAME] visited a [MEDICAL_DATA] due to [MEDICAL_DATA]. The doctor t…" at bounding box center [264, 205] width 242 height 86
drag, startPoint x: 333, startPoint y: 212, endPoint x: 307, endPoint y: 183, distance: 38.7
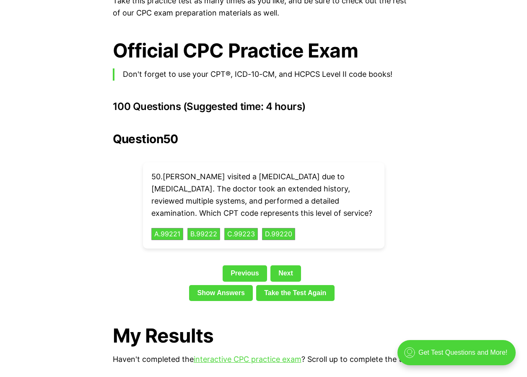
click at [333, 249] on div "Question 50 50 . [PERSON_NAME] visited a [MEDICAL_DATA] due to [MEDICAL_DATA]. …" at bounding box center [264, 218] width 302 height 172
click at [211, 285] on link "Show Answers" at bounding box center [221, 293] width 64 height 16
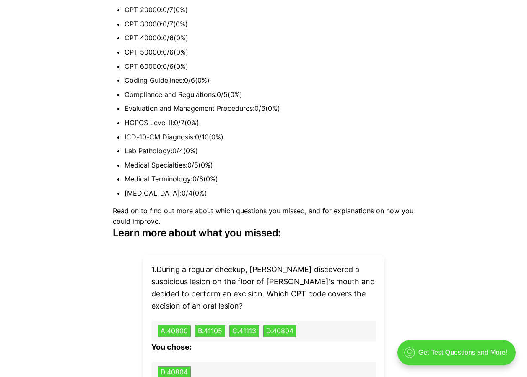
scroll to position [2121, 0]
